Goal: Navigation & Orientation: Find specific page/section

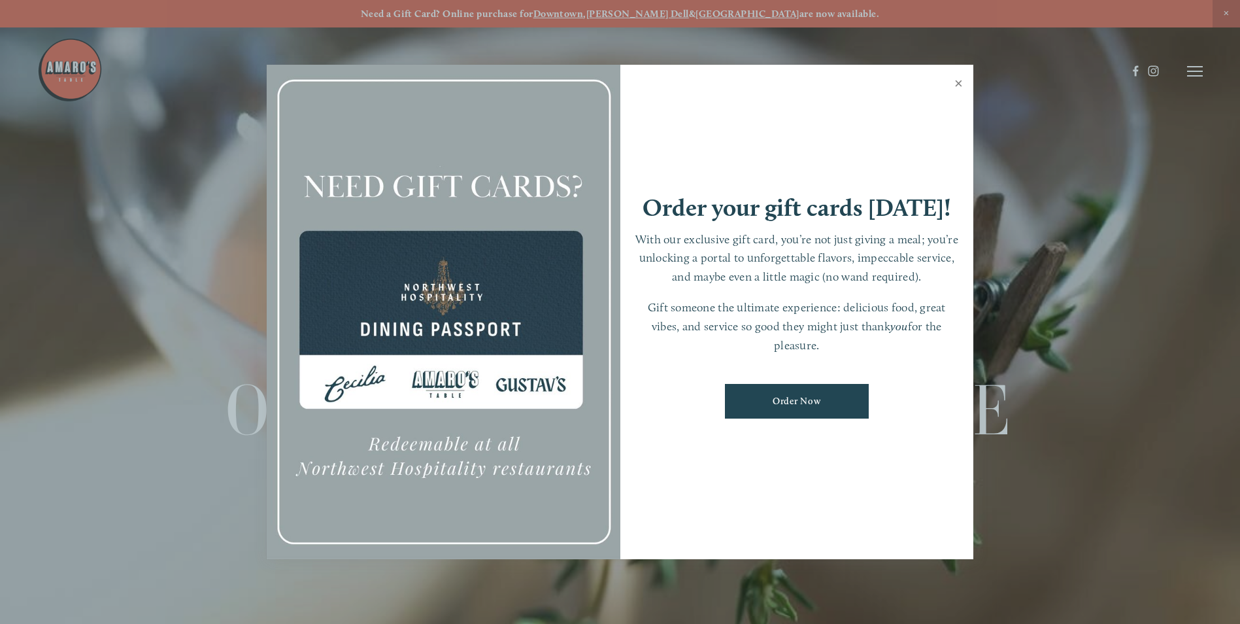
click at [958, 87] on link "Close" at bounding box center [958, 85] width 25 height 37
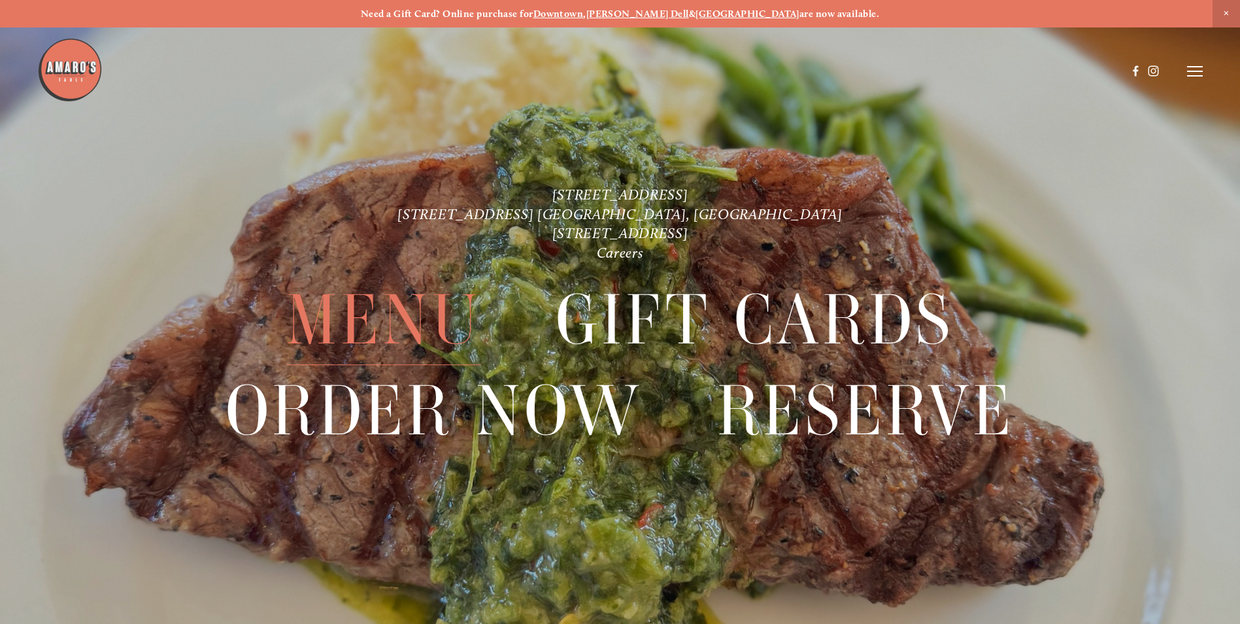
click at [405, 312] on span "Menu" at bounding box center [383, 320] width 195 height 90
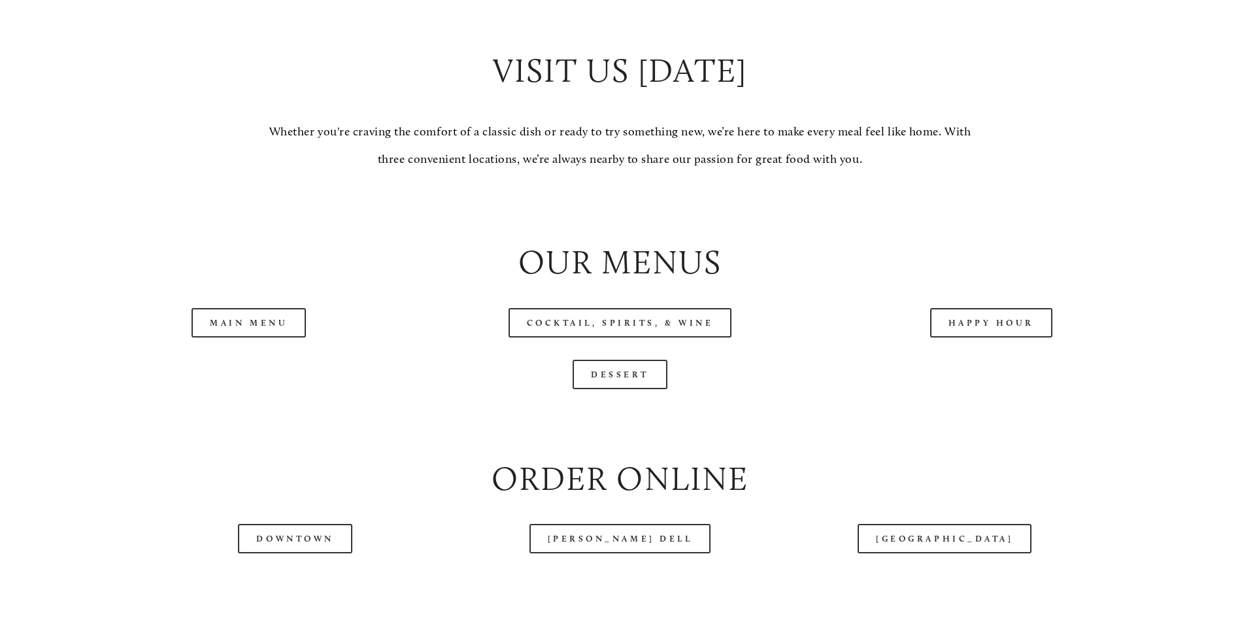
scroll to position [1525, 0]
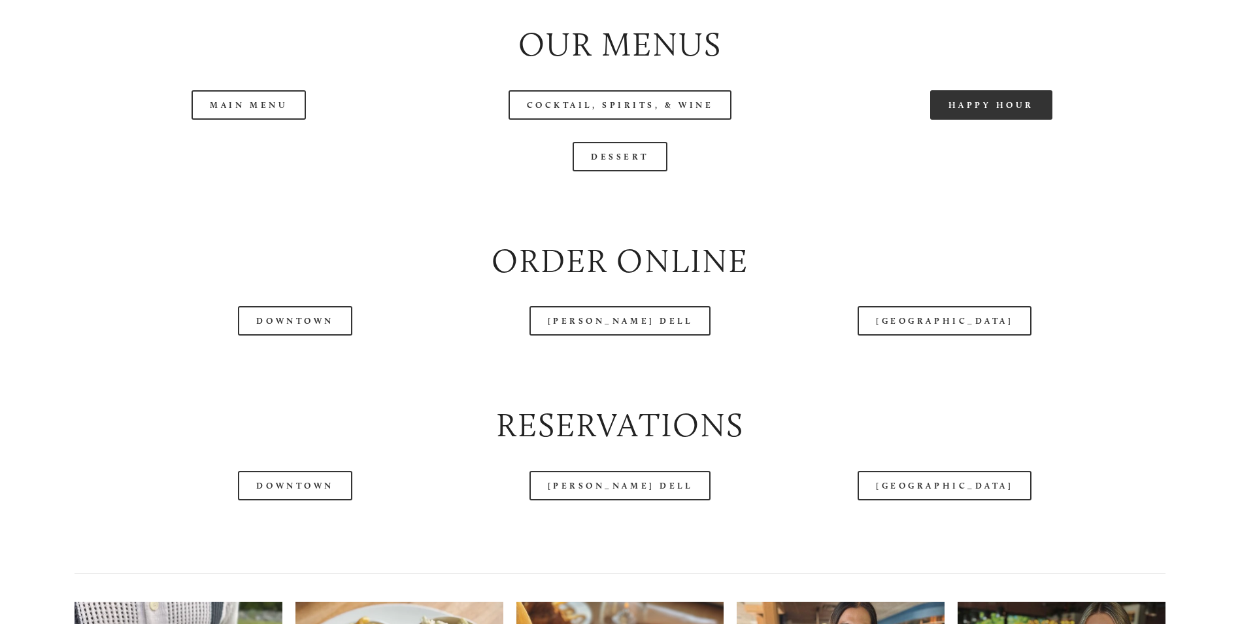
click at [1003, 120] on link "Happy Hour" at bounding box center [991, 104] width 123 height 29
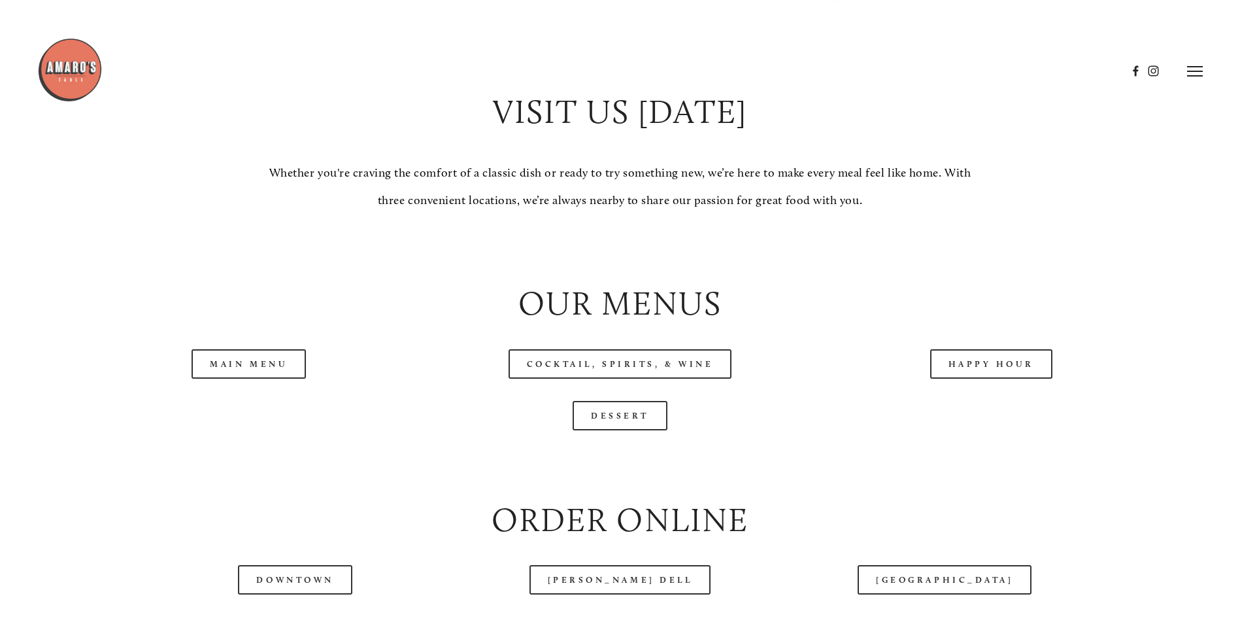
scroll to position [871, 0]
